Goal: Answer question/provide support: Share knowledge or assist other users

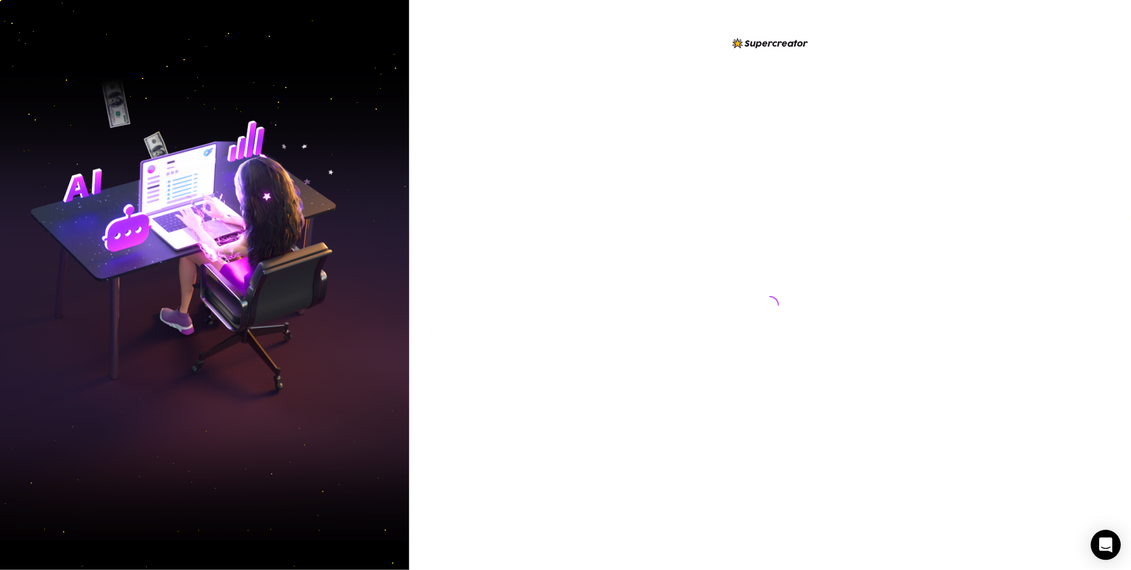
click at [1102, 555] on div "Open Intercom Messenger" at bounding box center [1106, 545] width 30 height 30
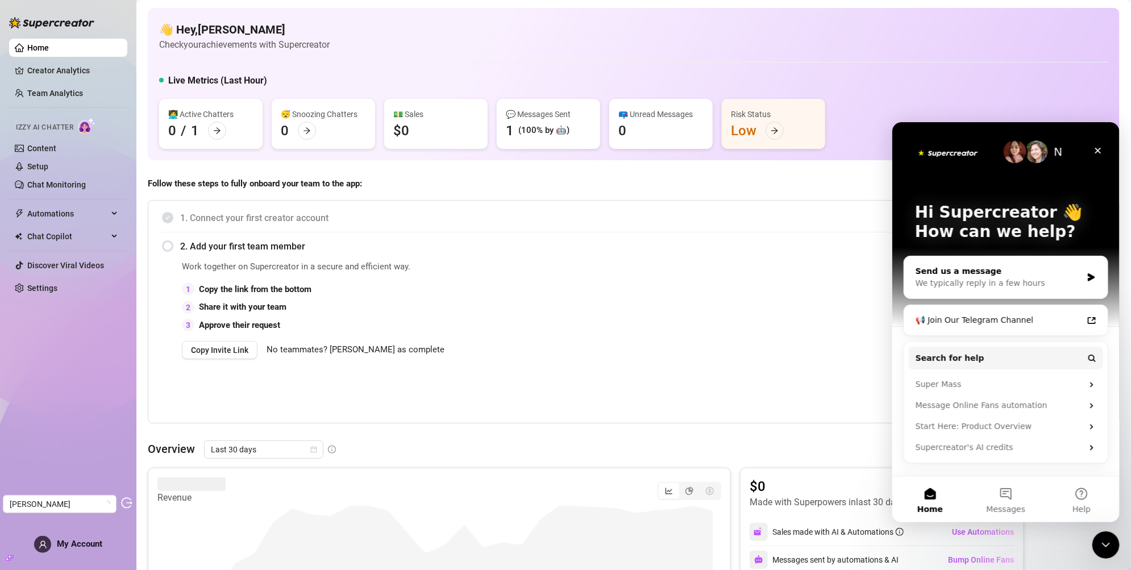
click at [957, 284] on div "We typically reply in a few hours" at bounding box center [998, 283] width 166 height 12
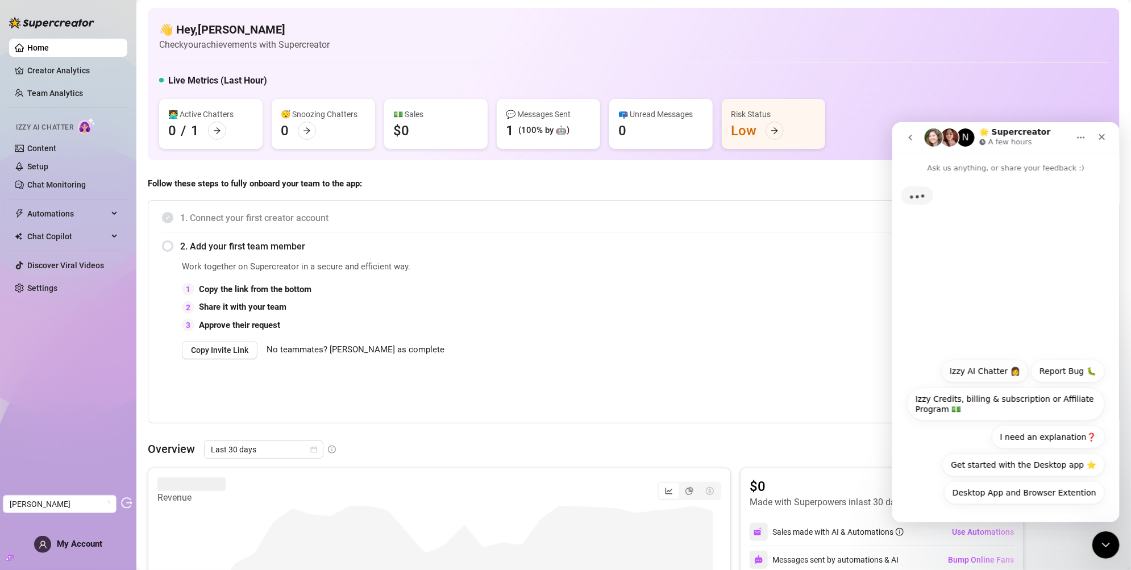
click at [997, 366] on button "Izzy AI Chatter 👩" at bounding box center [983, 370] width 87 height 23
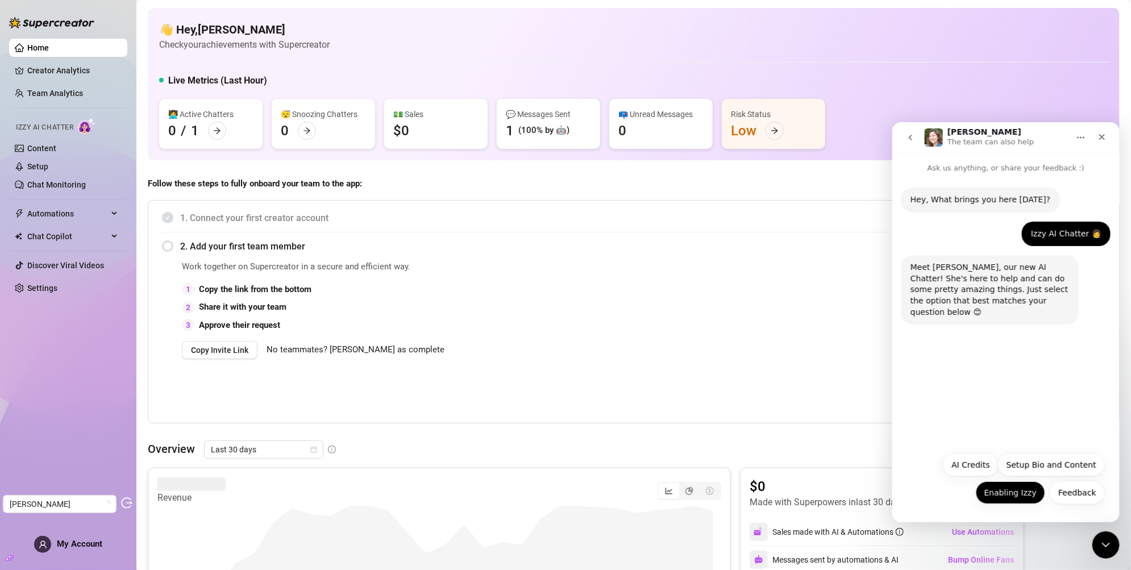
click at [1010, 501] on button "Enabling Izzy" at bounding box center [1009, 492] width 69 height 23
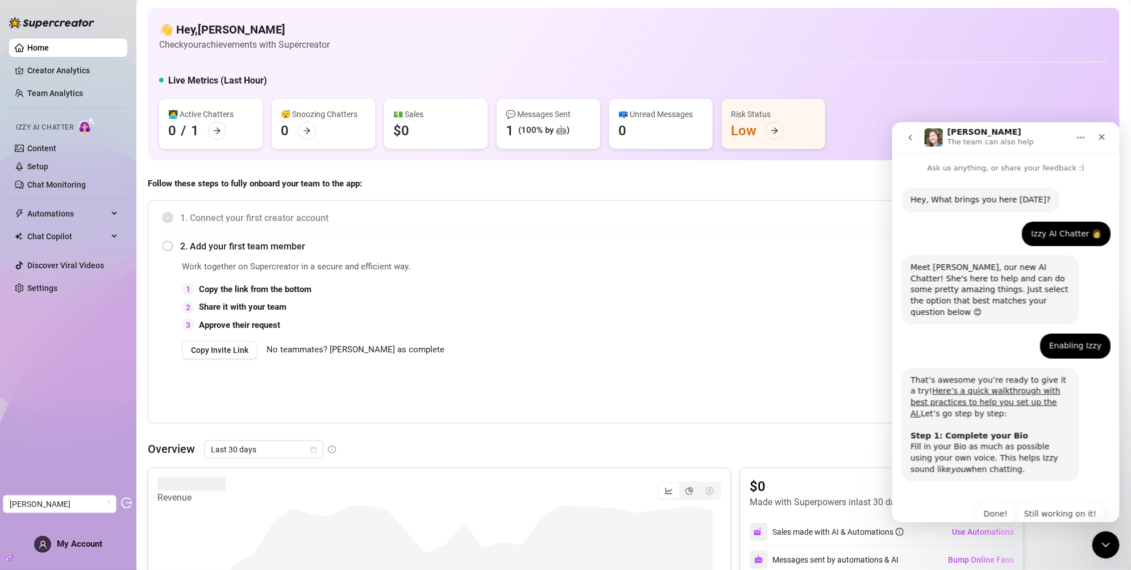
scroll to position [11, 0]
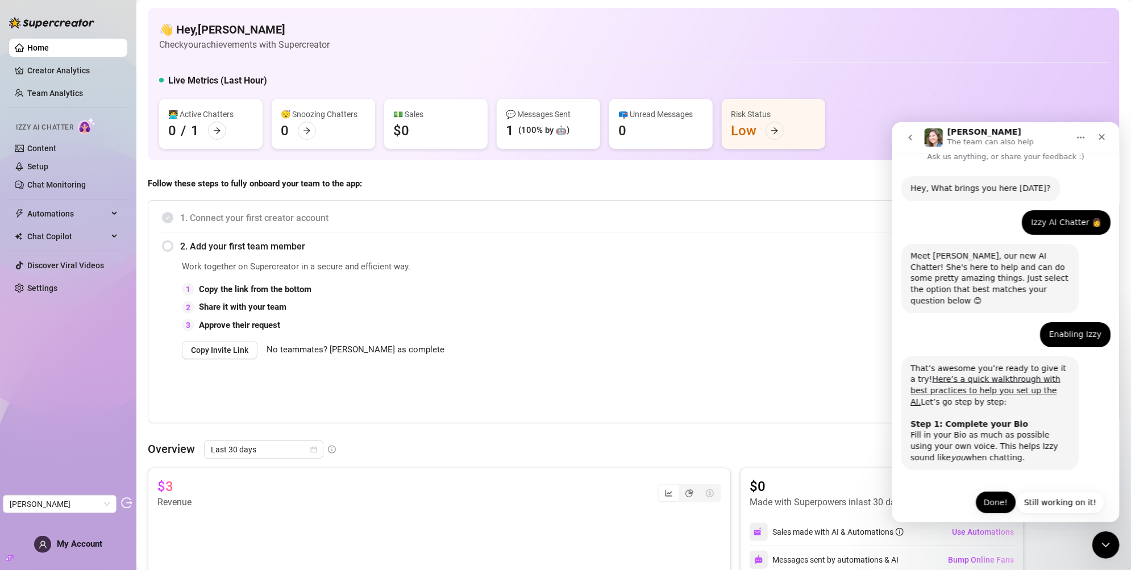
click at [990, 497] on button "Done!" at bounding box center [994, 501] width 41 height 23
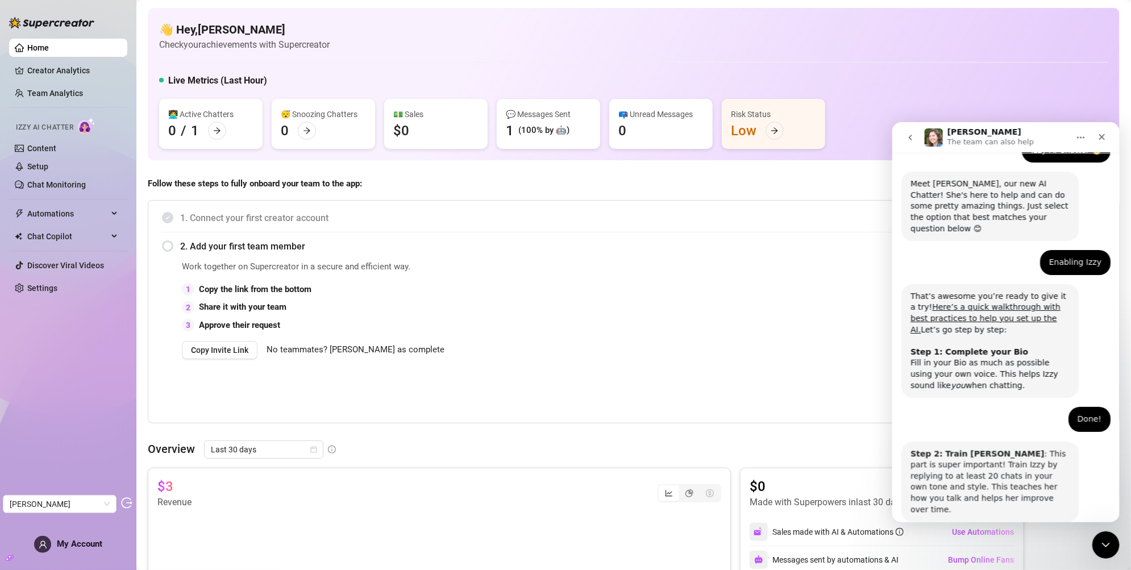
scroll to position [124, 0]
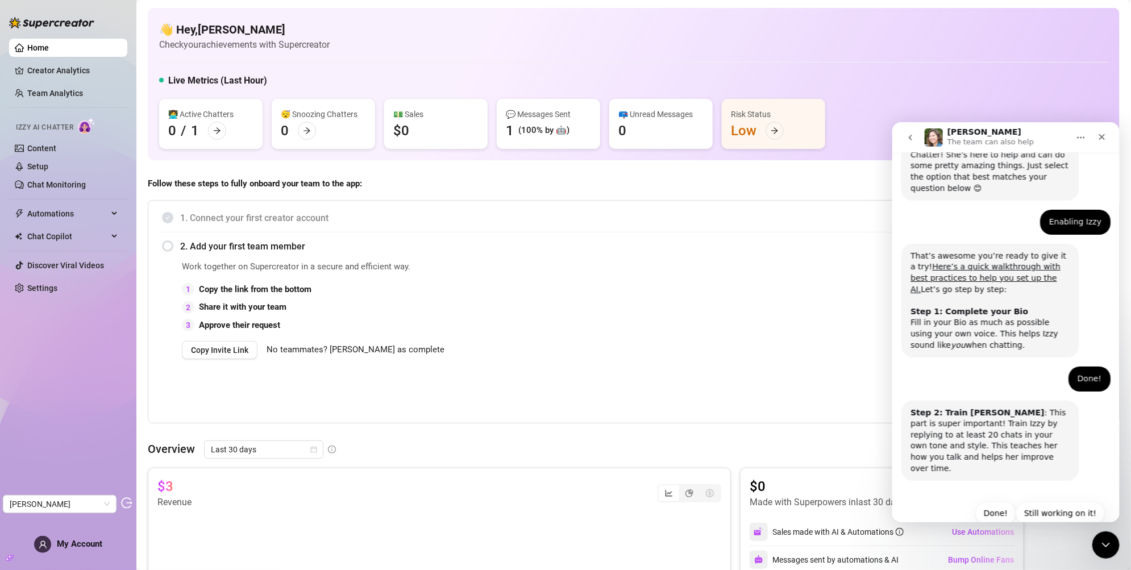
click at [990, 501] on button "Done!" at bounding box center [994, 512] width 41 height 23
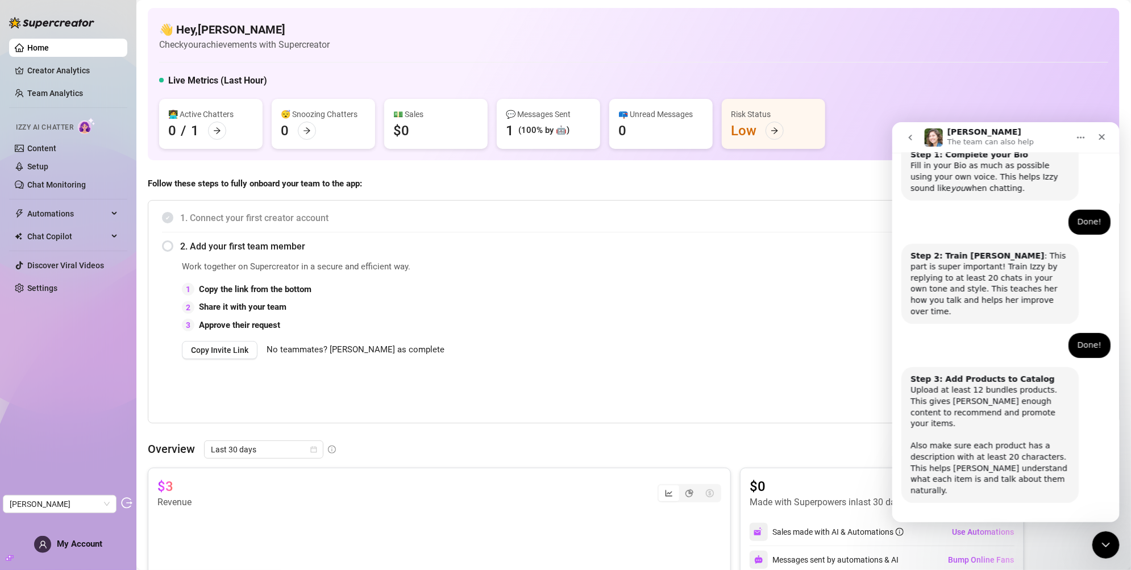
click at [982, 523] on button "Done!" at bounding box center [994, 534] width 41 height 23
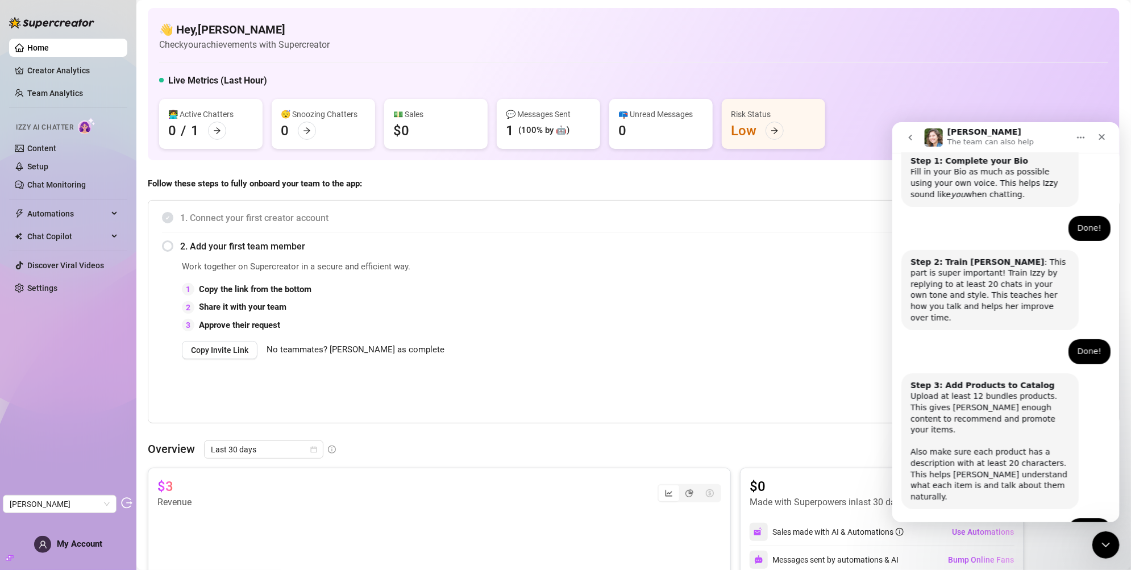
scroll to position [311, 0]
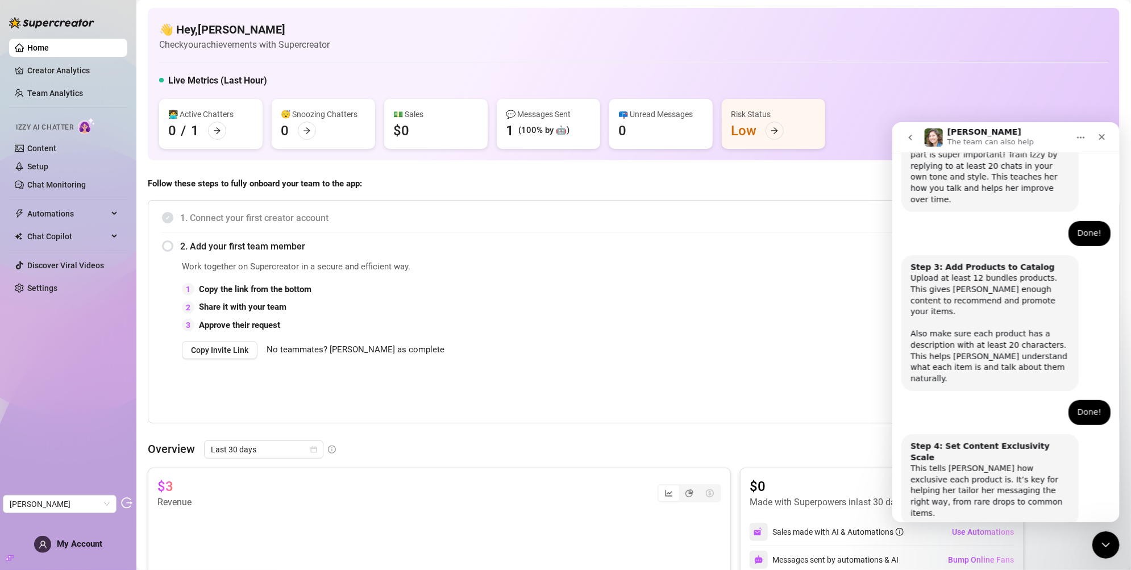
click at [982, 546] on button "Done!" at bounding box center [994, 557] width 41 height 23
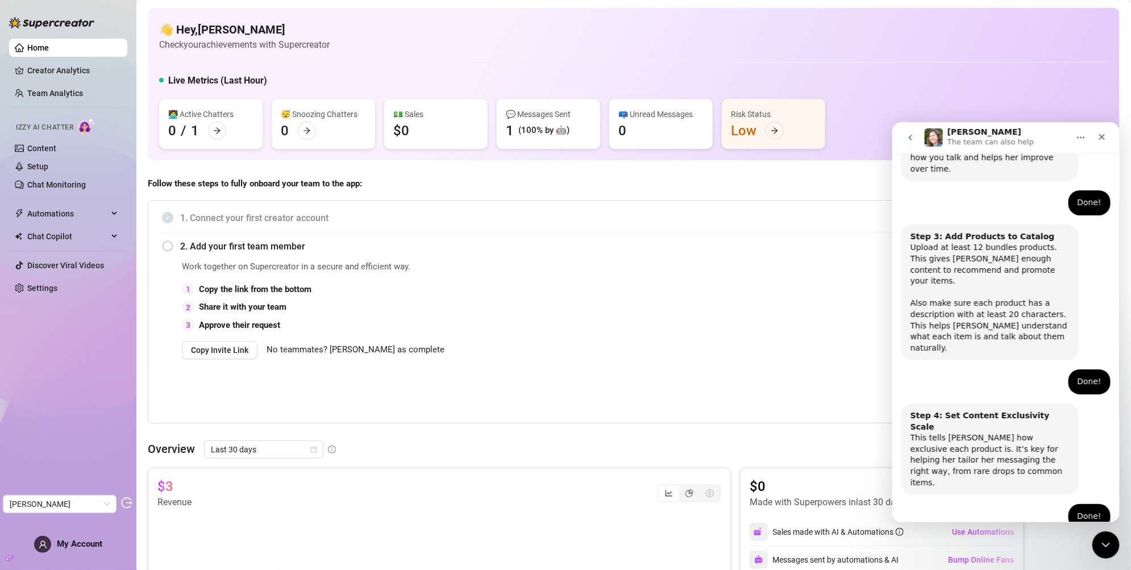
scroll to position [465, 0]
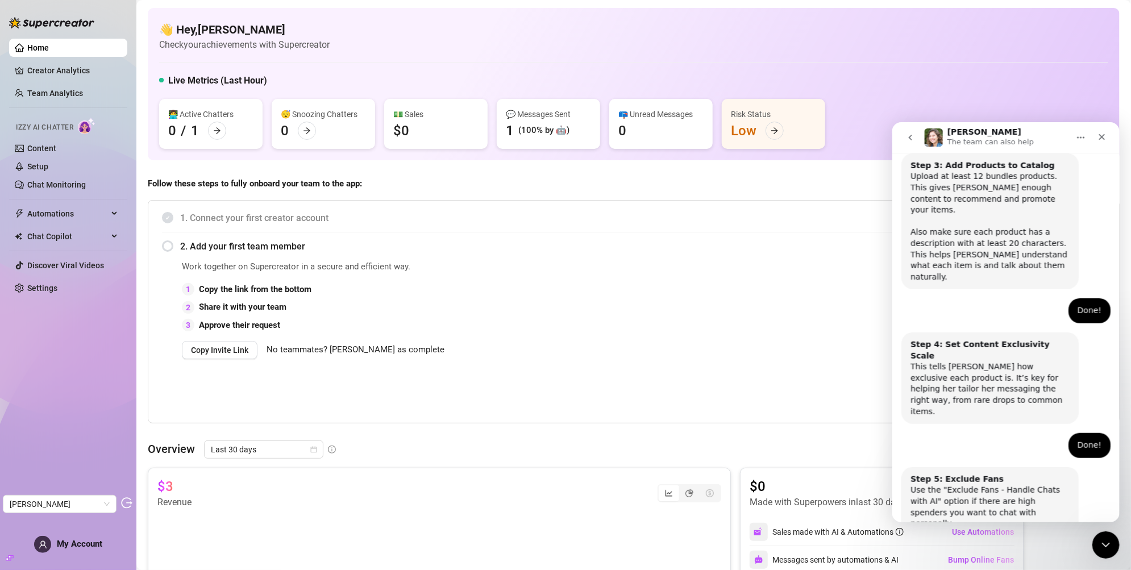
click at [985, 557] on button "Done!" at bounding box center [994, 568] width 41 height 23
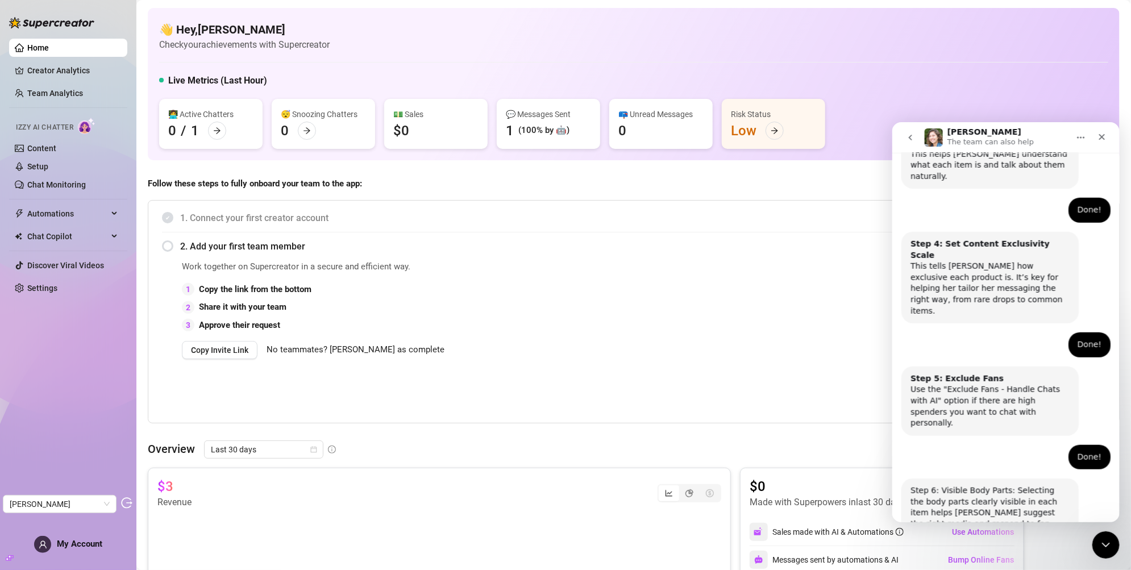
scroll to position [595, 0]
click at [1063, 568] on button "Still working on it!" at bounding box center [1059, 579] width 89 height 23
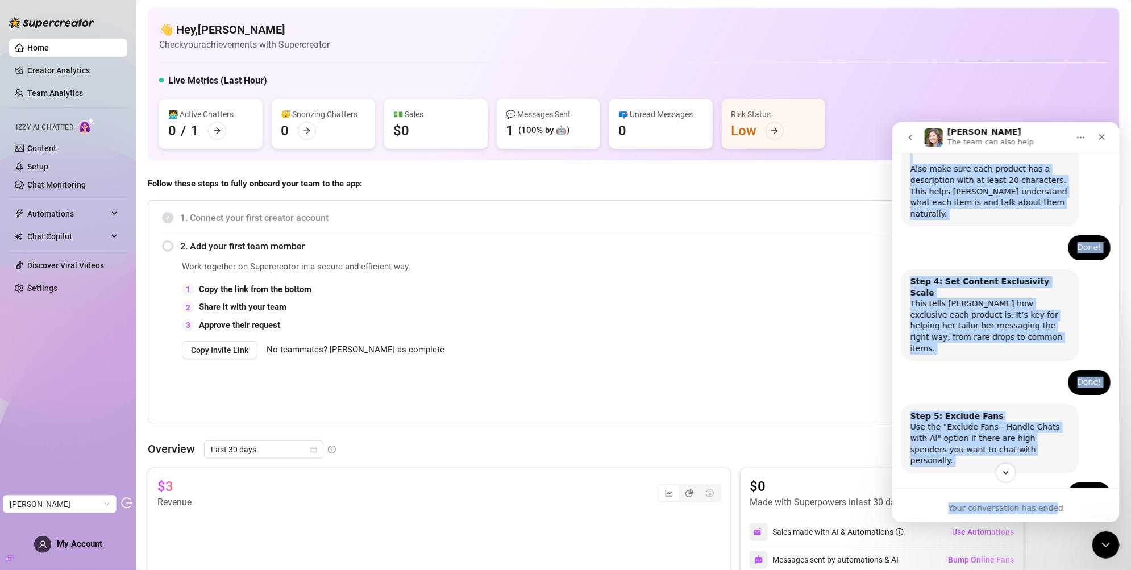
scroll to position [690, 0]
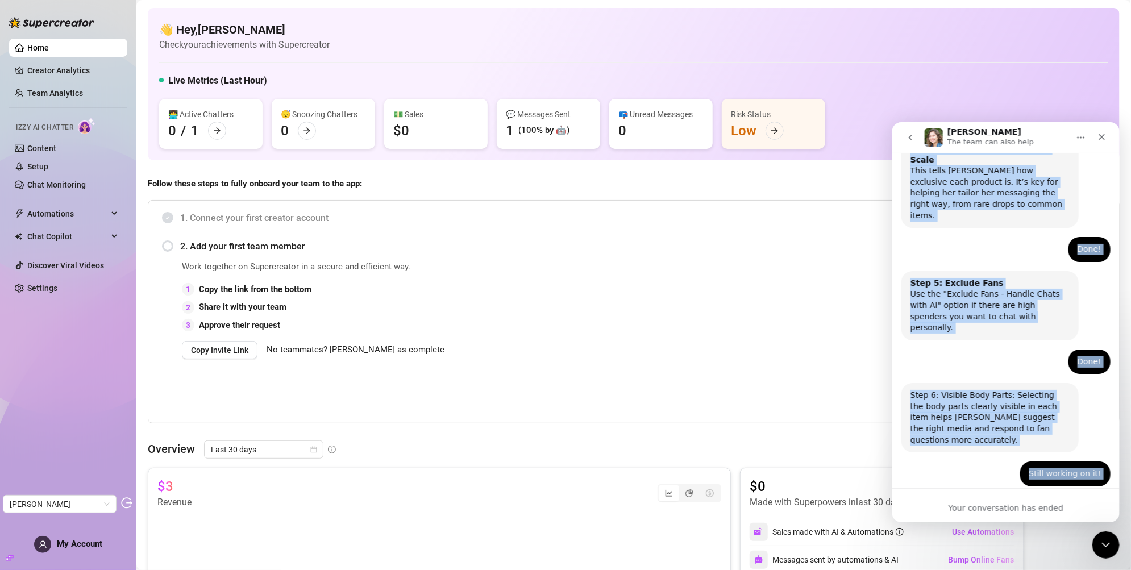
drag, startPoint x: 908, startPoint y: 283, endPoint x: 1065, endPoint y: 445, distance: 225.8
click at [1065, 445] on div "Hey, What brings you here [DATE]? [PERSON_NAME] • Just now Izzy AI Chatter 👩 Su…" at bounding box center [1005, 32] width 209 height 1070
copy div "Lore’i dolorsi ame’co adipi el sedd ei t inc! Utla’e d magna aliquaenima mini v…"
